Goal: Task Accomplishment & Management: Use online tool/utility

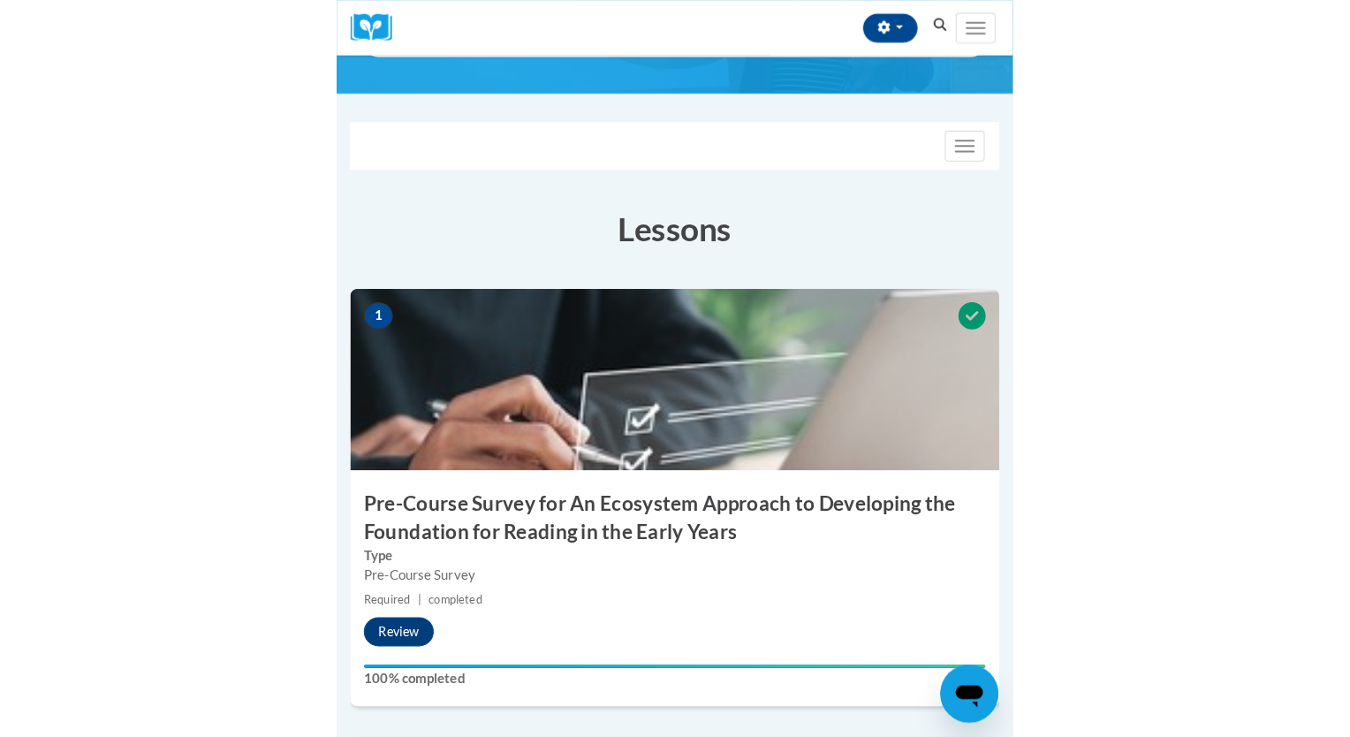
scroll to position [1313, 0]
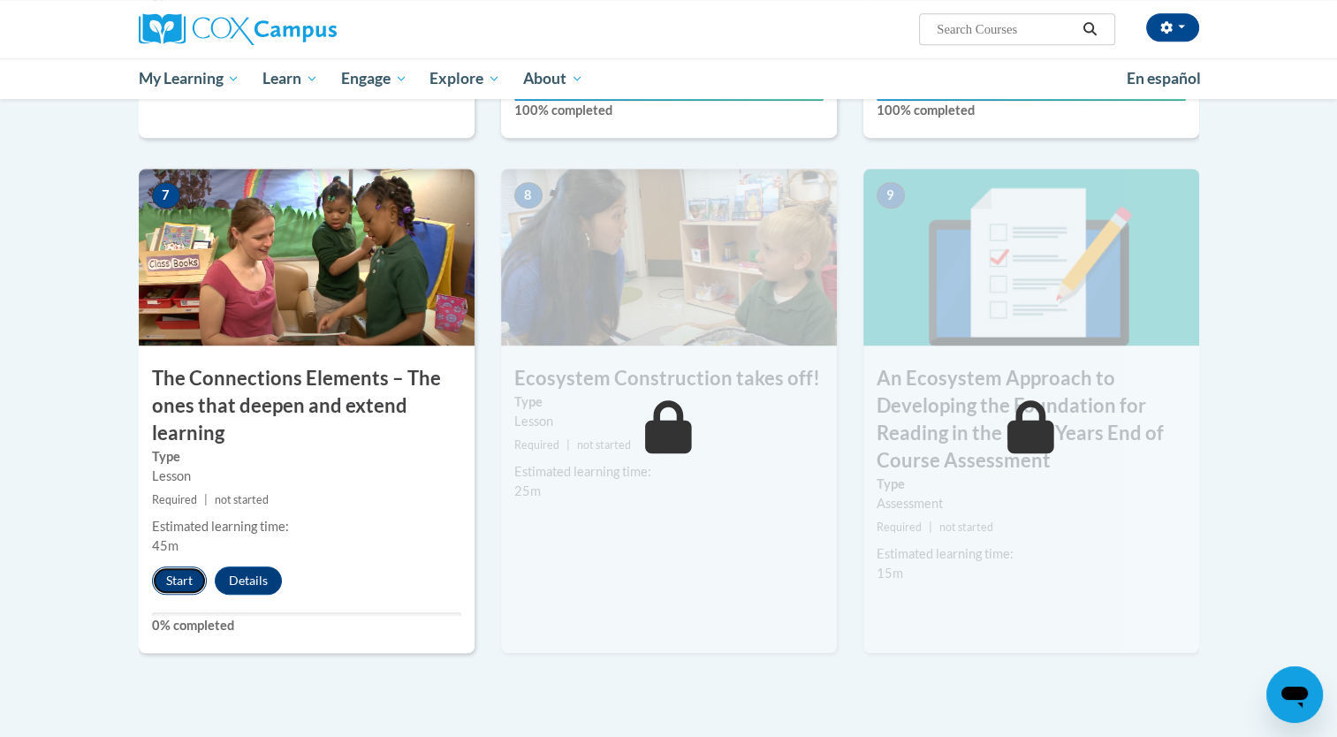
click at [170, 581] on button "Start" at bounding box center [179, 580] width 55 height 28
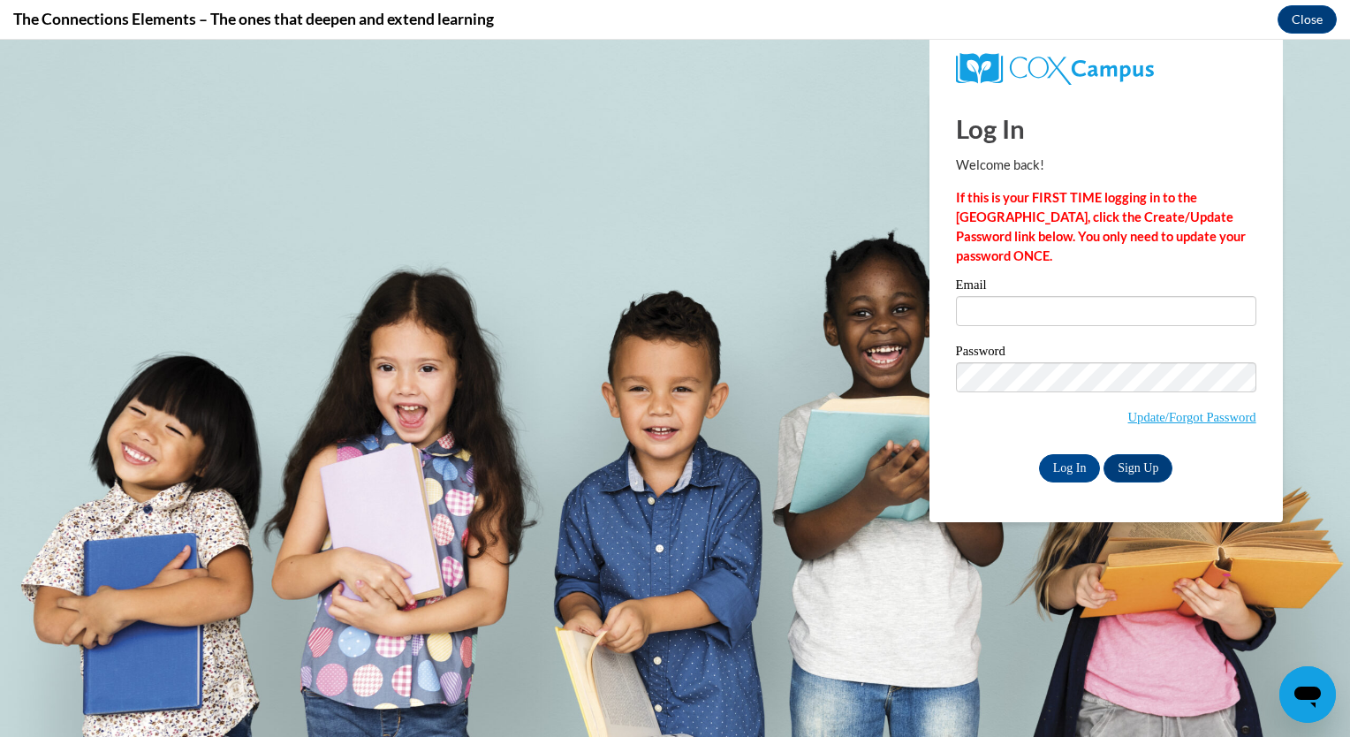
scroll to position [0, 0]
type input "eturner@jcpsd.net"
click at [657, 465] on input "Log In" at bounding box center [1070, 468] width 62 height 28
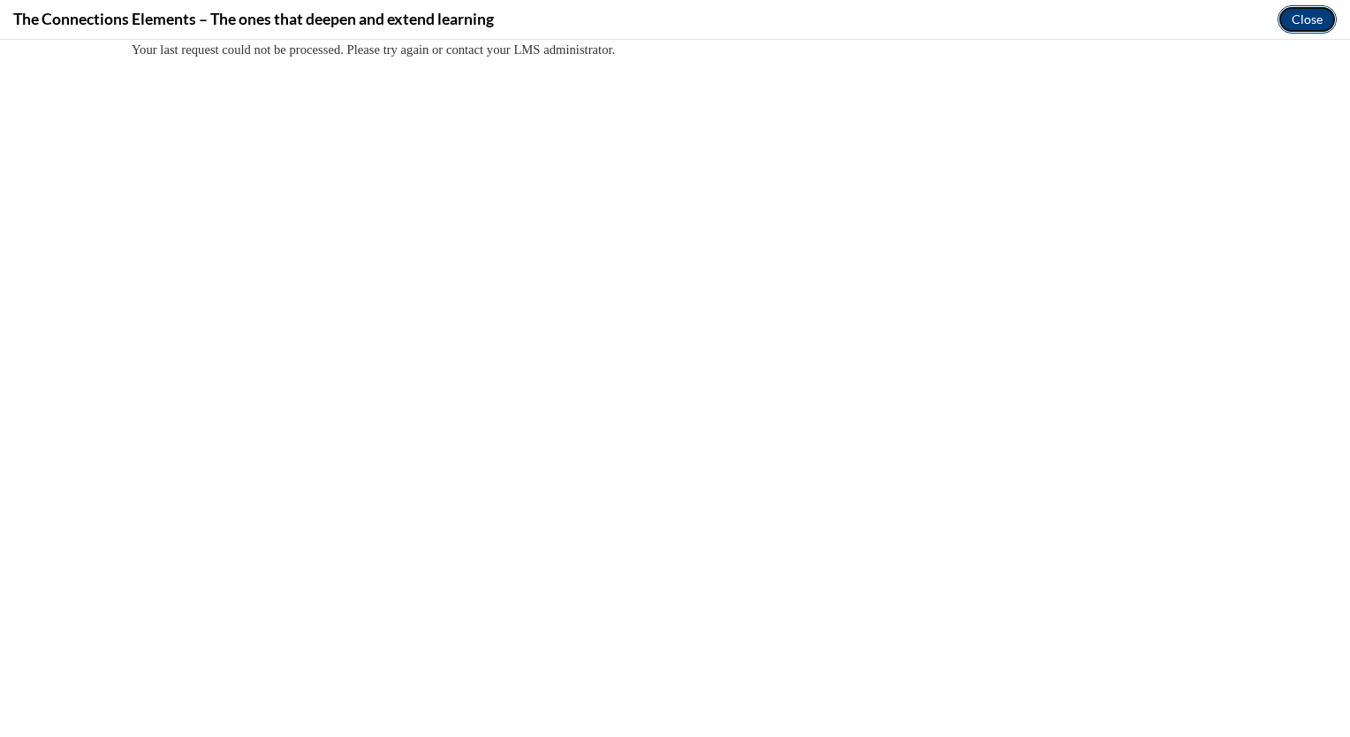
click at [657, 14] on button "Close" at bounding box center [1307, 19] width 59 height 28
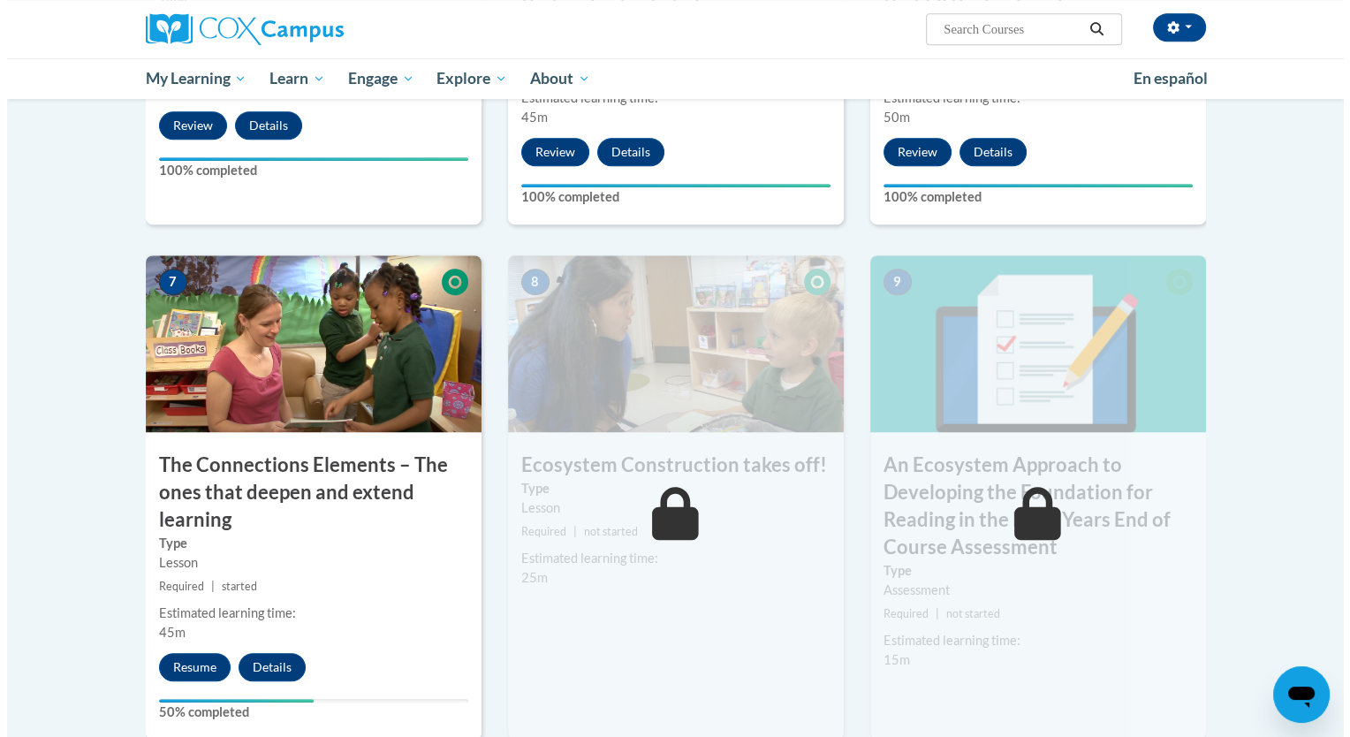
scroll to position [1223, 0]
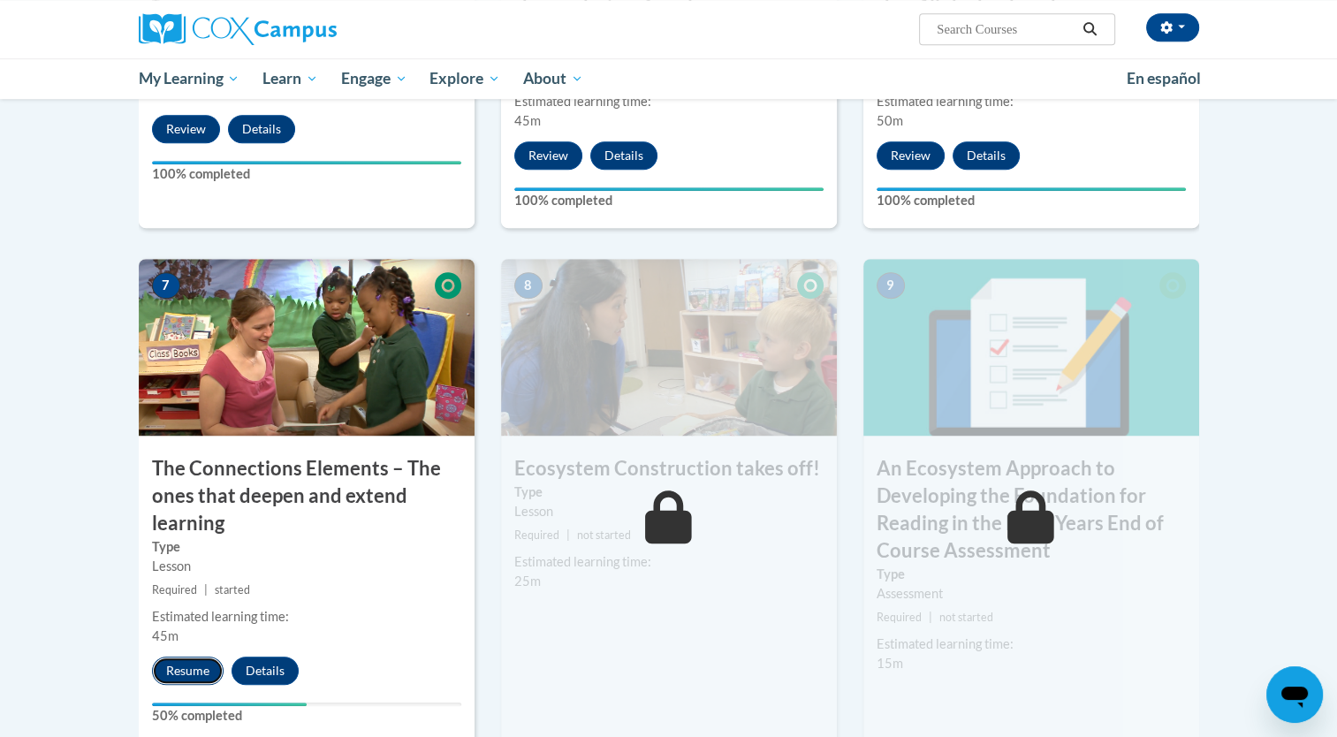
click at [184, 659] on button "Resume" at bounding box center [188, 670] width 72 height 28
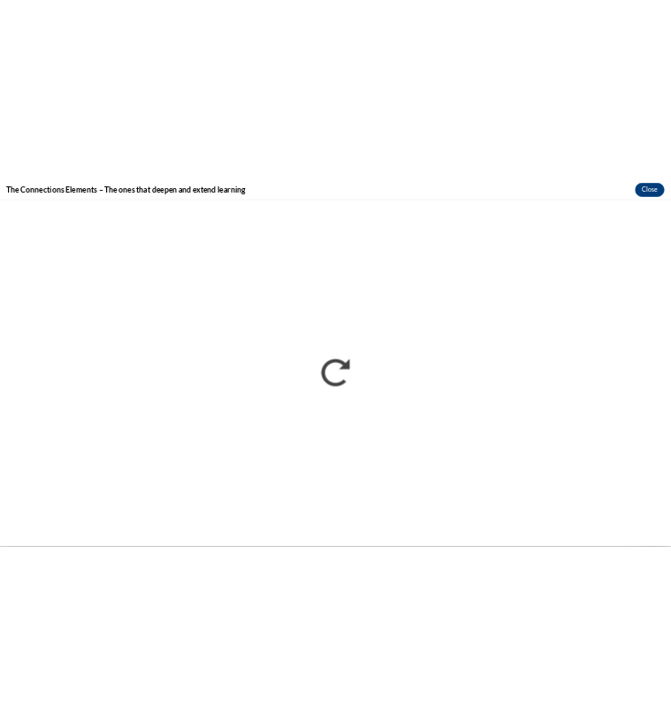
scroll to position [0, 0]
